Goal: Submit feedback/report problem

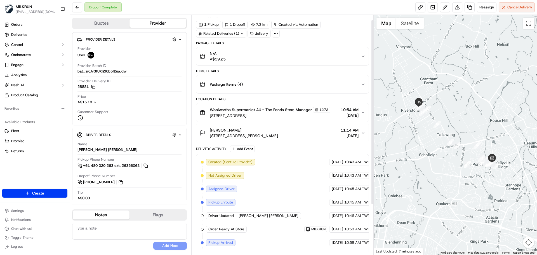
scroll to position [28, 0]
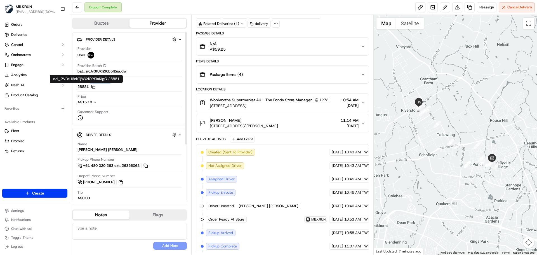
drag, startPoint x: 76, startPoint y: 87, endPoint x: 486, endPoint y: 127, distance: 412.4
click at [88, 83] on div "Provider Details Hidden ( 3 ) Provider Uber Provider Batch ID bat_zrcJv3tUXI2f6…" at bounding box center [129, 78] width 115 height 93
click at [352, 197] on div "Created (Sent To Provider) Uber [DATE] 10:43 AM TWT Not Assigned Driver Uber [D…" at bounding box center [282, 219] width 163 height 141
click at [344, 198] on div "Created (Sent To Provider) Uber [DATE] 10:43 AM TWT Not Assigned Driver Uber [D…" at bounding box center [282, 219] width 163 height 141
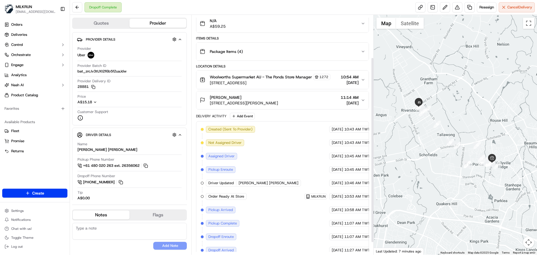
scroll to position [43, 0]
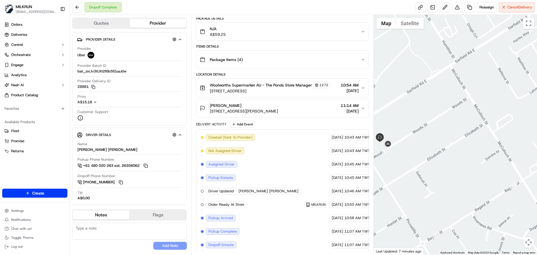
drag, startPoint x: 467, startPoint y: 102, endPoint x: 476, endPoint y: 92, distance: 13.0
click at [488, 92] on div at bounding box center [454, 134] width 163 height 239
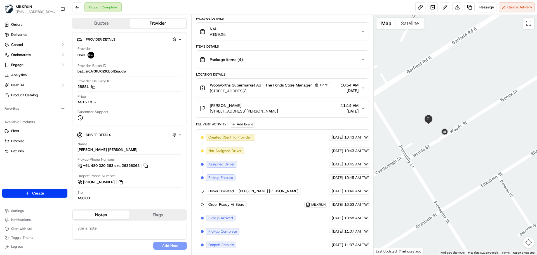
drag, startPoint x: 440, startPoint y: 122, endPoint x: 454, endPoint y: 112, distance: 17.2
click at [454, 112] on div at bounding box center [454, 134] width 163 height 239
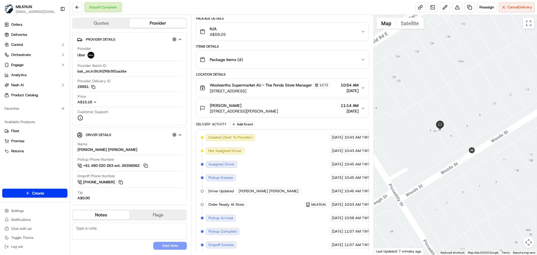
click at [276, 113] on span "[STREET_ADDRESS][PERSON_NAME]" at bounding box center [244, 111] width 68 height 6
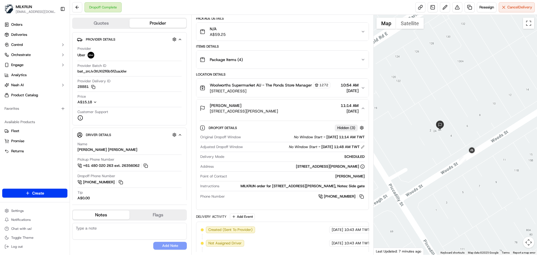
click at [279, 188] on div "MILKRUN order for [STREET_ADDRESS][PERSON_NAME], Notes: Side gate" at bounding box center [292, 185] width 143 height 5
drag, startPoint x: 279, startPoint y: 188, endPoint x: 312, endPoint y: 222, distance: 47.8
click at [308, 225] on div "Package Details N/A A$59.25 Items Details Package Items ( 4 ) Location Details …" at bounding box center [282, 193] width 172 height 355
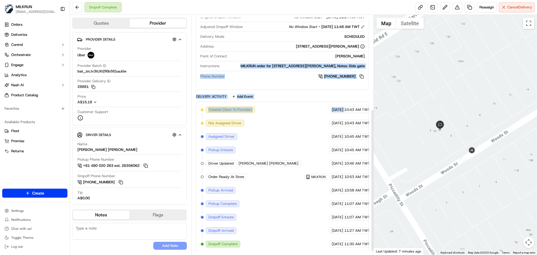
scroll to position [163, 0]
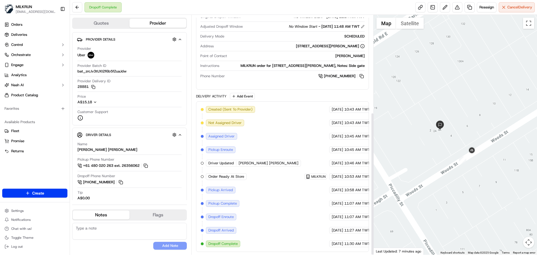
click at [357, 247] on div "Created (Sent To Provider) Uber [DATE] 10:43 AM TWT Not Assigned Driver Uber [D…" at bounding box center [282, 176] width 172 height 150
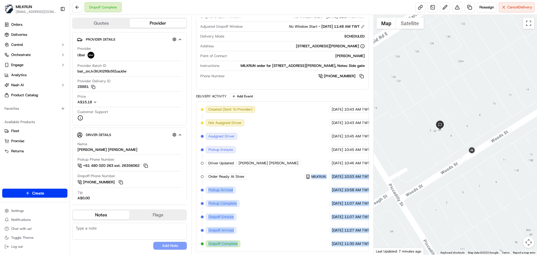
drag, startPoint x: 357, startPoint y: 247, endPoint x: 241, endPoint y: 198, distance: 125.9
click at [241, 198] on div "Created (Sent To Provider) Uber [DATE] 10:43 AM TWT Not Assigned Driver Uber [D…" at bounding box center [282, 176] width 172 height 150
click at [262, 226] on div "Created (Sent To Provider) Uber [DATE] 10:43 AM TWT Not Assigned Driver Uber [D…" at bounding box center [282, 176] width 163 height 141
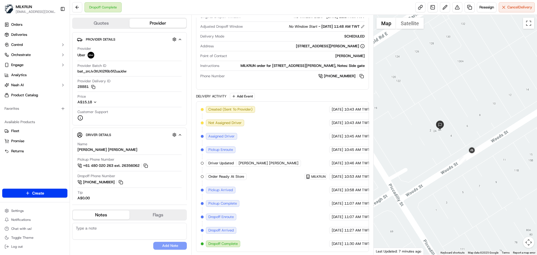
click at [262, 226] on div "Created (Sent To Provider) Uber [DATE] 10:43 AM TWT Not Assigned Driver Uber [D…" at bounding box center [282, 176] width 163 height 141
drag, startPoint x: 262, startPoint y: 226, endPoint x: 329, endPoint y: 236, distance: 68.4
click at [329, 236] on div "Created (Sent To Provider) Uber [DATE] 10:43 AM TWT Not Assigned Driver Uber [D…" at bounding box center [282, 176] width 163 height 141
click at [344, 243] on span "11:30 AM TWT" at bounding box center [357, 243] width 26 height 5
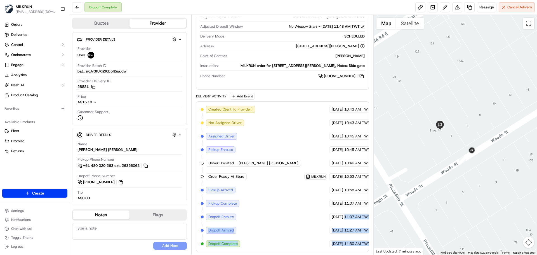
drag, startPoint x: 339, startPoint y: 243, endPoint x: 343, endPoint y: 208, distance: 35.1
click at [340, 218] on div "Created (Sent To Provider) Uber [DATE] 10:43 AM TWT Not Assigned Driver Uber [D…" at bounding box center [282, 176] width 163 height 141
click at [345, 222] on div "Created (Sent To Provider) Uber [DATE] 10:43 AM TWT Not Assigned Driver Uber [D…" at bounding box center [282, 176] width 163 height 141
click at [455, 12] on div "Dropoff Complete Reassign Cancel Delivery" at bounding box center [303, 7] width 467 height 15
click at [454, 7] on button at bounding box center [457, 7] width 10 height 10
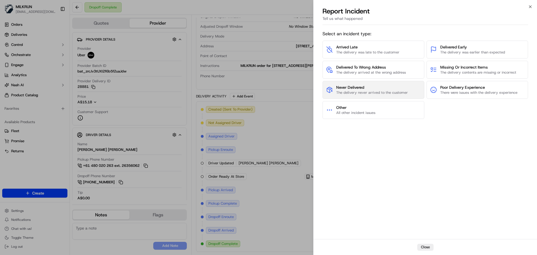
click at [376, 86] on span "Never Delivered" at bounding box center [372, 87] width 72 height 6
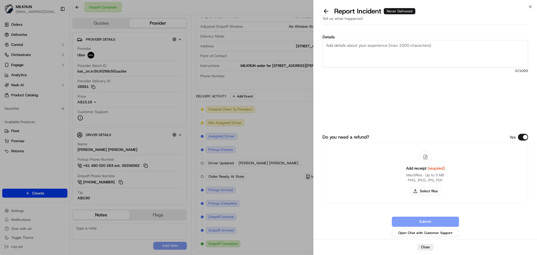
click at [376, 56] on textarea "Details" at bounding box center [424, 53] width 205 height 27
type textarea "Customer didn't receive the order and says they haven't been contacted."
click at [426, 190] on button "Select files" at bounding box center [425, 191] width 30 height 8
type input "C:\fakepath\ZacheryH - Invoice.pdf"
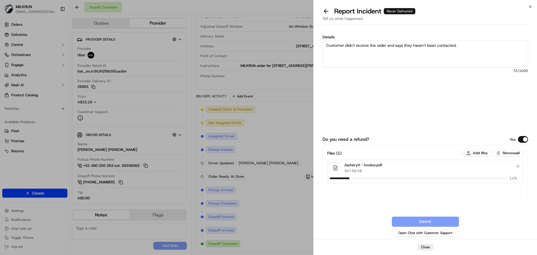
click at [485, 49] on textarea "Customer didn't receive the order and says they haven't been contacted." at bounding box center [424, 53] width 205 height 27
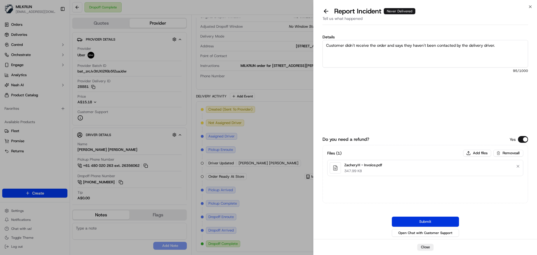
type textarea "Customer didn't receive the order and says they haven't been contacted by the d…"
click at [433, 217] on button "Submit" at bounding box center [424, 221] width 67 height 10
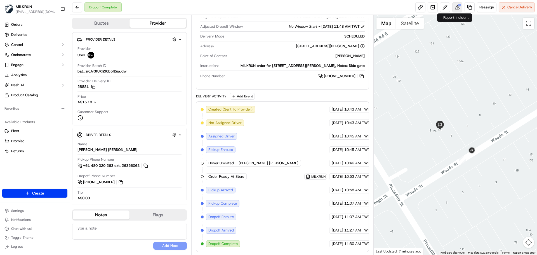
click at [455, 5] on button at bounding box center [457, 7] width 10 height 10
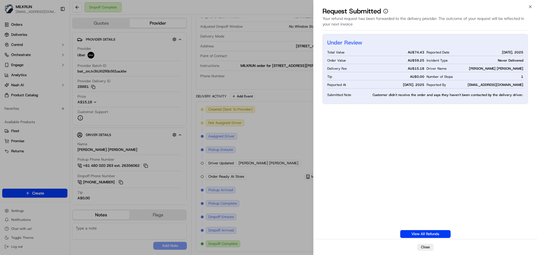
click at [483, 154] on div "Under Review Total Value AU$ 74.43 Order Value AU$ 59.25 Delivery Fee AU$ 15.18…" at bounding box center [424, 136] width 205 height 204
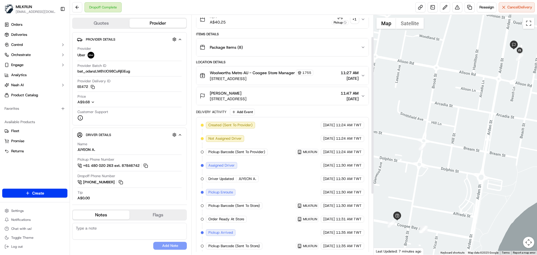
scroll to position [84, 0]
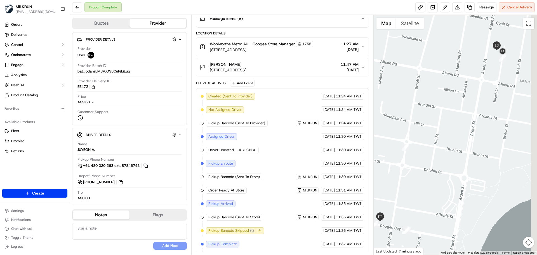
drag, startPoint x: 506, startPoint y: 62, endPoint x: 482, endPoint y: 64, distance: 23.8
click at [482, 64] on div at bounding box center [454, 134] width 163 height 239
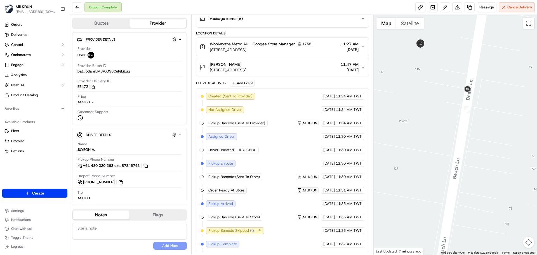
click at [303, 123] on span "MILKRUN" at bounding box center [310, 123] width 14 height 4
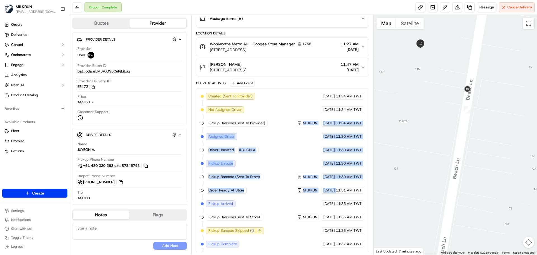
drag, startPoint x: 297, startPoint y: 123, endPoint x: 333, endPoint y: 214, distance: 98.0
click at [333, 213] on div "Created (Sent To Provider) Uber 20/09/2025 11:24 AM TWT Not Assigned Driver Ube…" at bounding box center [282, 190] width 163 height 194
click at [337, 224] on div "Created (Sent To Provider) Uber 20/09/2025 11:24 AM TWT Not Assigned Driver Ube…" at bounding box center [282, 190] width 163 height 194
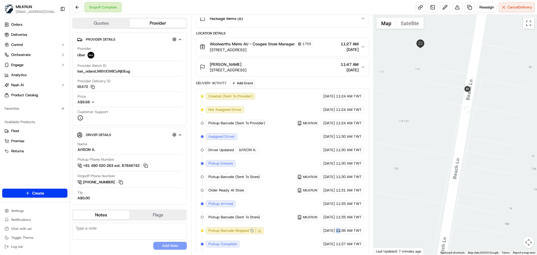
click at [337, 224] on div "Created (Sent To Provider) Uber 20/09/2025 11:24 AM TWT Not Assigned Driver Ube…" at bounding box center [282, 190] width 163 height 194
drag, startPoint x: 337, startPoint y: 224, endPoint x: 362, endPoint y: 257, distance: 41.1
click at [362, 254] on html "MILKRUN snatividad@woolworths.com.au Toggle Sidebar Orders Deliveries Control O…" at bounding box center [268, 127] width 537 height 255
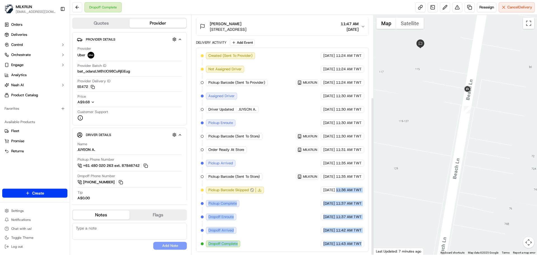
click at [369, 238] on div "Summary 2335384 AEST TWT Created: 20/09/2025 11:24 AM Strategy: Dynamic - (DD +…" at bounding box center [282, 134] width 182 height 239
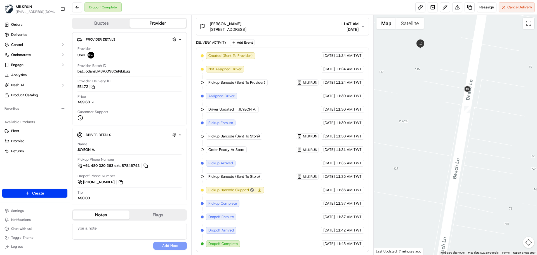
click at [260, 190] on polyline at bounding box center [259, 189] width 2 height 1
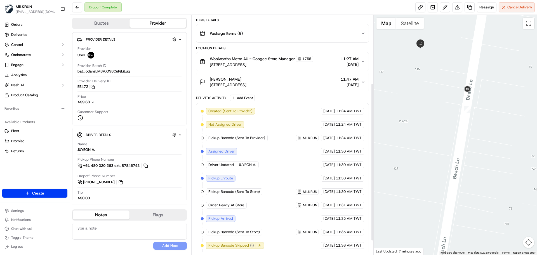
scroll to position [68, 0]
click at [453, 8] on button at bounding box center [457, 7] width 10 height 10
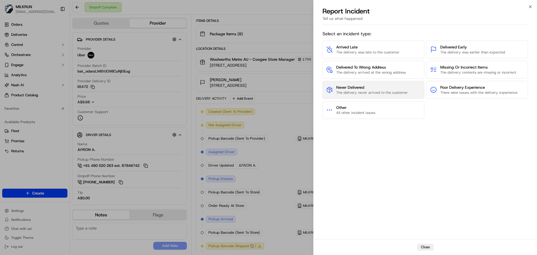
click at [389, 86] on span "Never Delivered" at bounding box center [372, 87] width 72 height 6
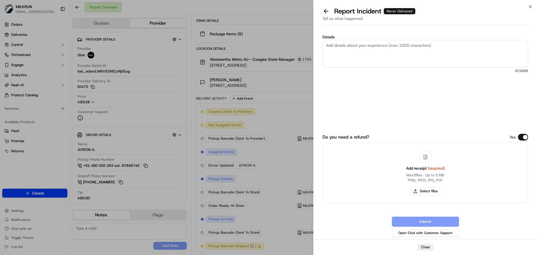
click at [375, 51] on textarea "Details" at bounding box center [424, 53] width 205 height 27
type textarea "Customer hasn't received the order, and the proof of delivery photo provided wa…"
click at [424, 188] on button "Select files" at bounding box center [425, 191] width 30 height 8
type input "C:\fakepath\BonnieW - Invoice.pdf"
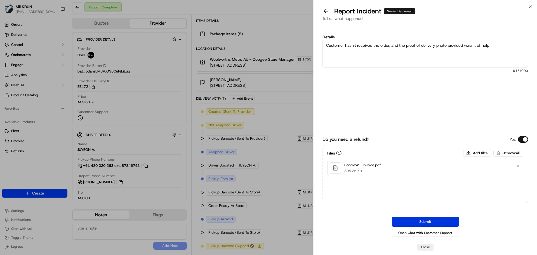
click at [432, 222] on button "Submit" at bounding box center [424, 221] width 67 height 10
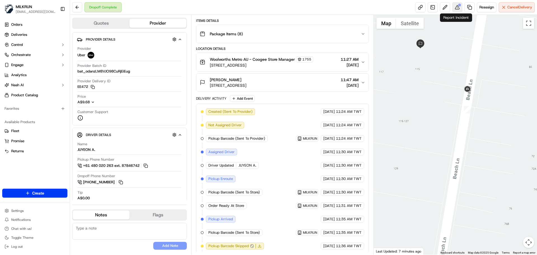
click at [456, 7] on button at bounding box center [457, 7] width 10 height 10
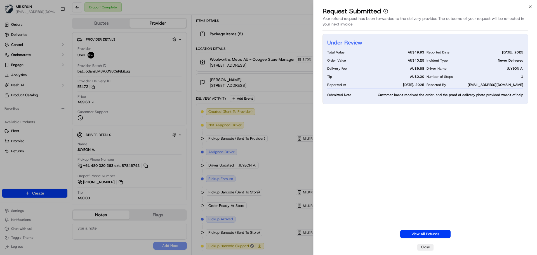
click at [449, 151] on div "Under Review Total Value AU$ 49.93 Order Value AU$ 40.25 Delivery Fee AU$ 9.68 …" at bounding box center [424, 136] width 205 height 204
